Goal: Transaction & Acquisition: Purchase product/service

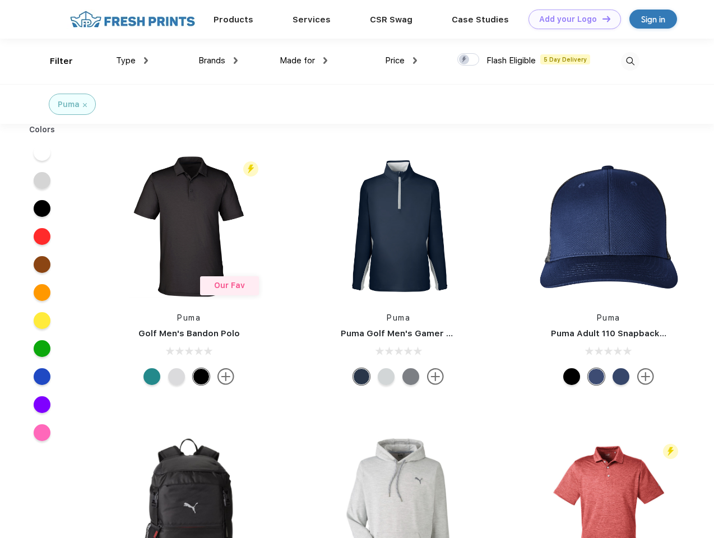
click at [570, 19] on link "Add your Logo Design Tool" at bounding box center [574, 20] width 92 height 20
click at [0, 0] on div "Design Tool" at bounding box center [0, 0] width 0 height 0
click at [601, 18] on link "Add your Logo Design Tool" at bounding box center [574, 20] width 92 height 20
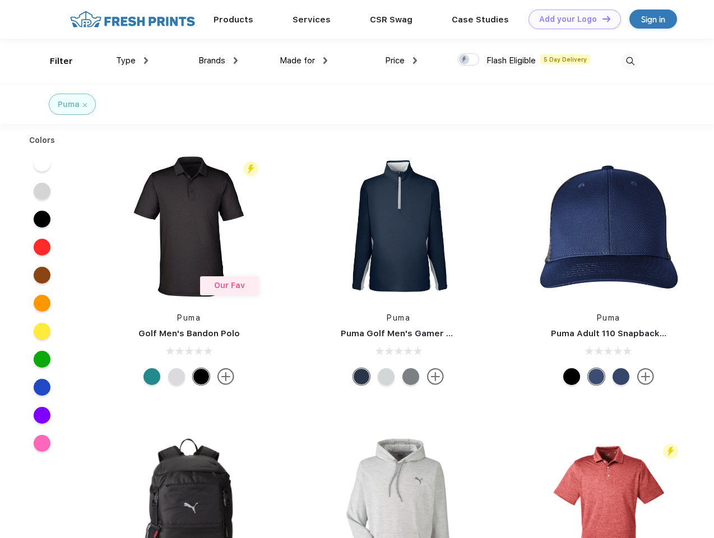
click at [54, 61] on div "Filter" at bounding box center [61, 61] width 23 height 13
click at [132, 60] on span "Type" at bounding box center [126, 60] width 20 height 10
click at [218, 60] on span "Brands" at bounding box center [211, 60] width 27 height 10
click at [304, 60] on span "Made for" at bounding box center [296, 60] width 35 height 10
click at [401, 60] on span "Price" at bounding box center [395, 60] width 20 height 10
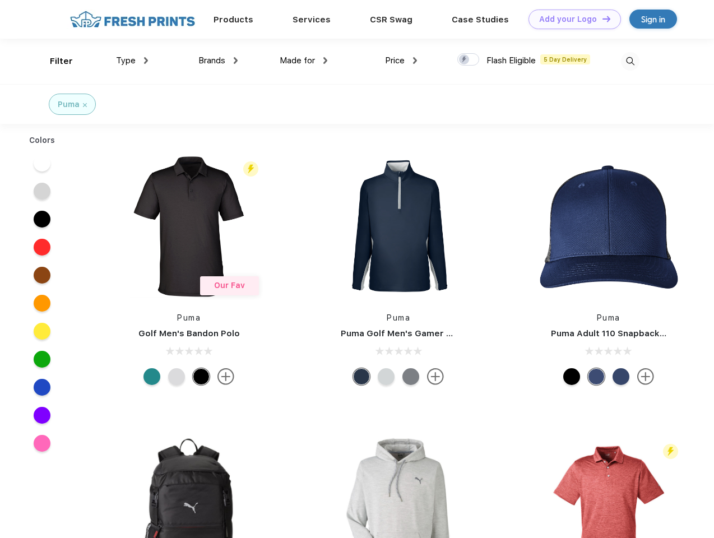
click at [468, 60] on div at bounding box center [468, 59] width 22 height 12
click at [464, 60] on input "checkbox" at bounding box center [460, 56] width 7 height 7
click at [629, 61] on img at bounding box center [630, 61] width 18 height 18
